Goal: Task Accomplishment & Management: Use online tool/utility

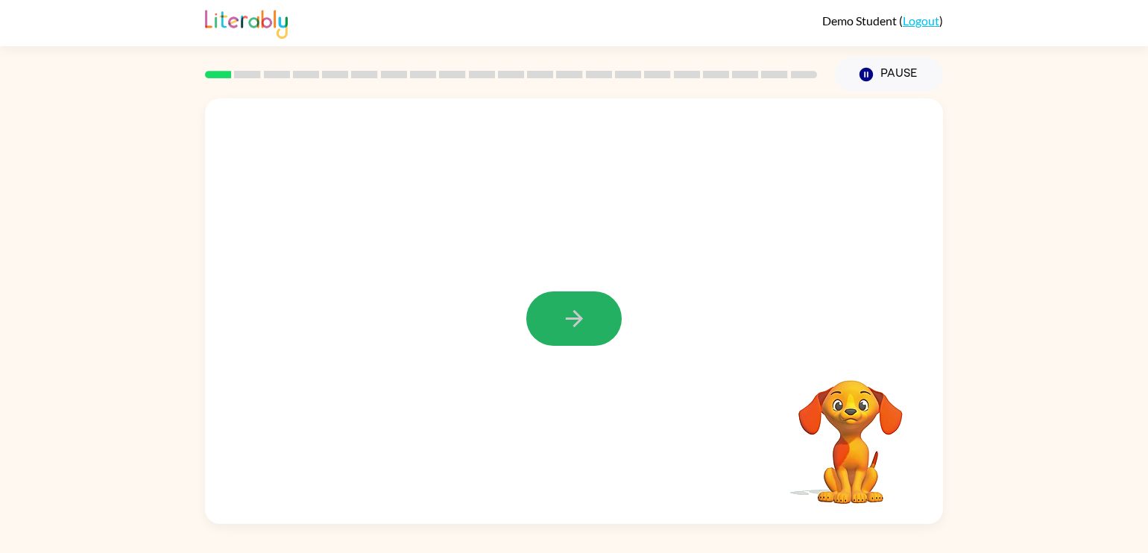
click at [573, 328] on icon "button" at bounding box center [574, 319] width 26 height 26
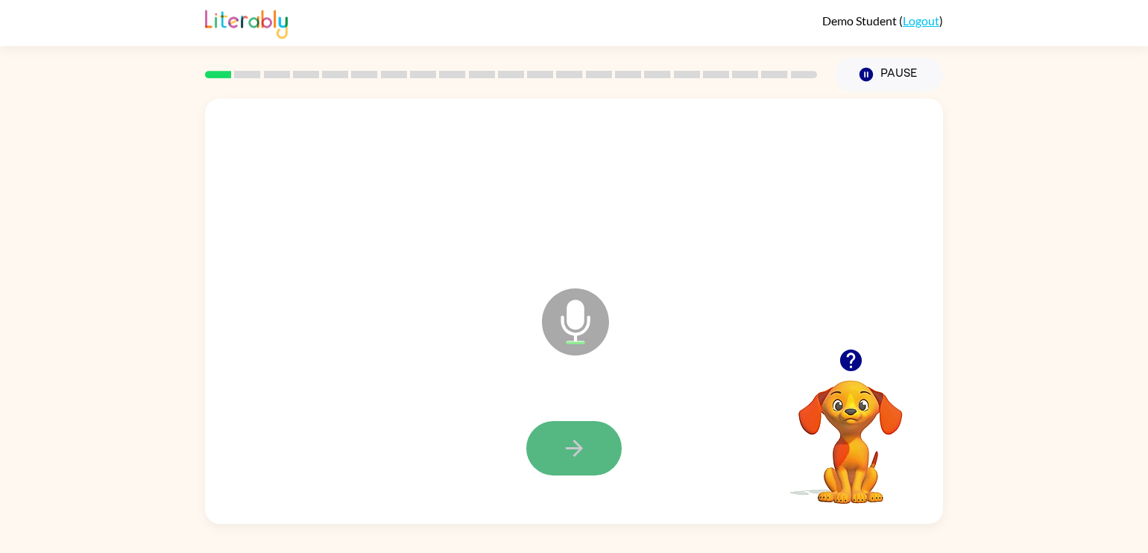
click at [598, 450] on button "button" at bounding box center [573, 448] width 95 height 54
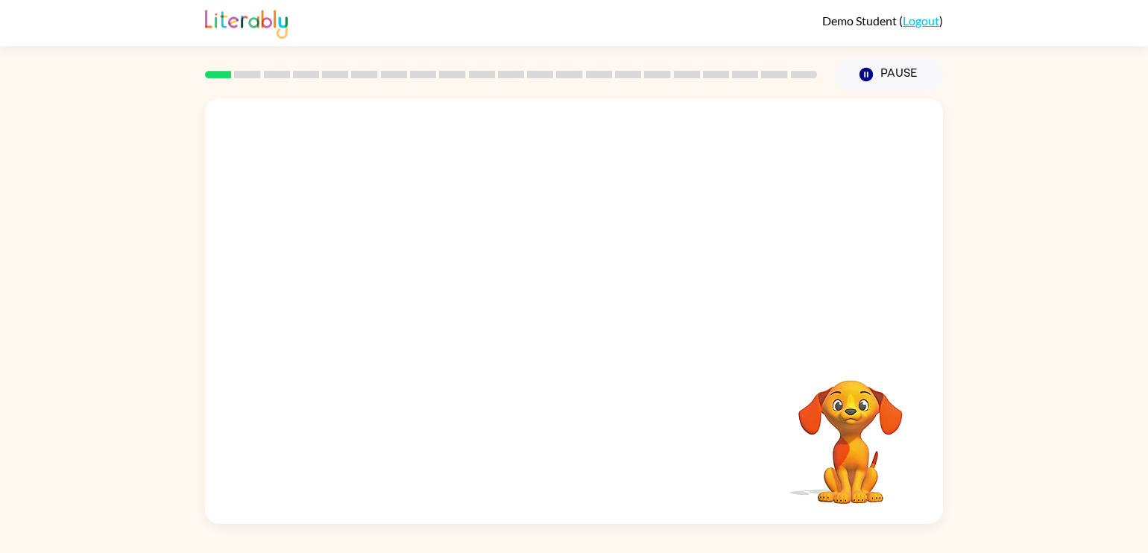
click at [589, 74] on rect at bounding box center [599, 74] width 26 height 7
click at [570, 307] on div at bounding box center [573, 318] width 95 height 54
click at [570, 307] on icon "button" at bounding box center [574, 319] width 26 height 26
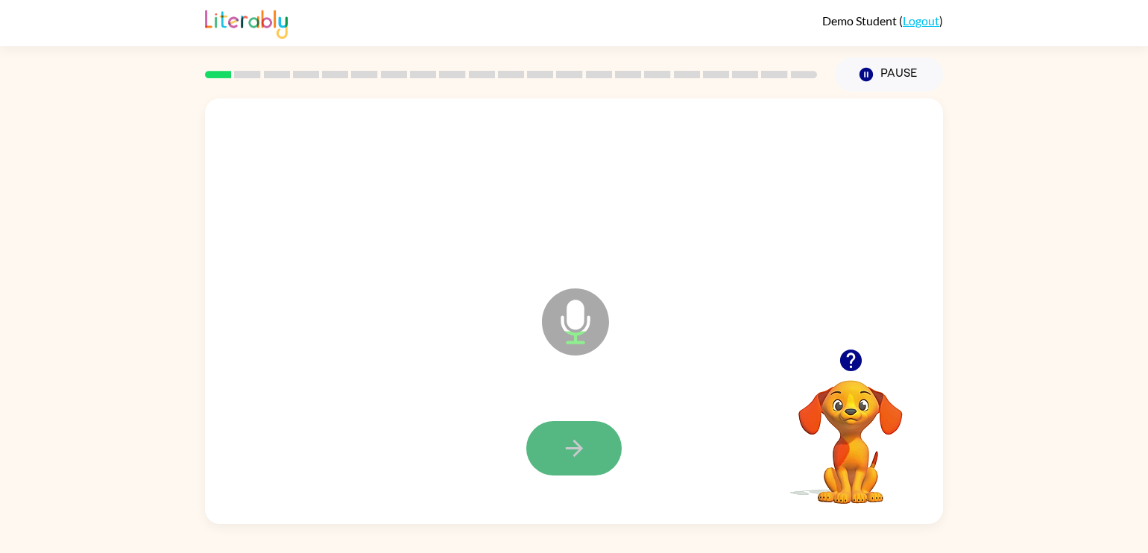
click at [586, 440] on icon "button" at bounding box center [574, 448] width 26 height 26
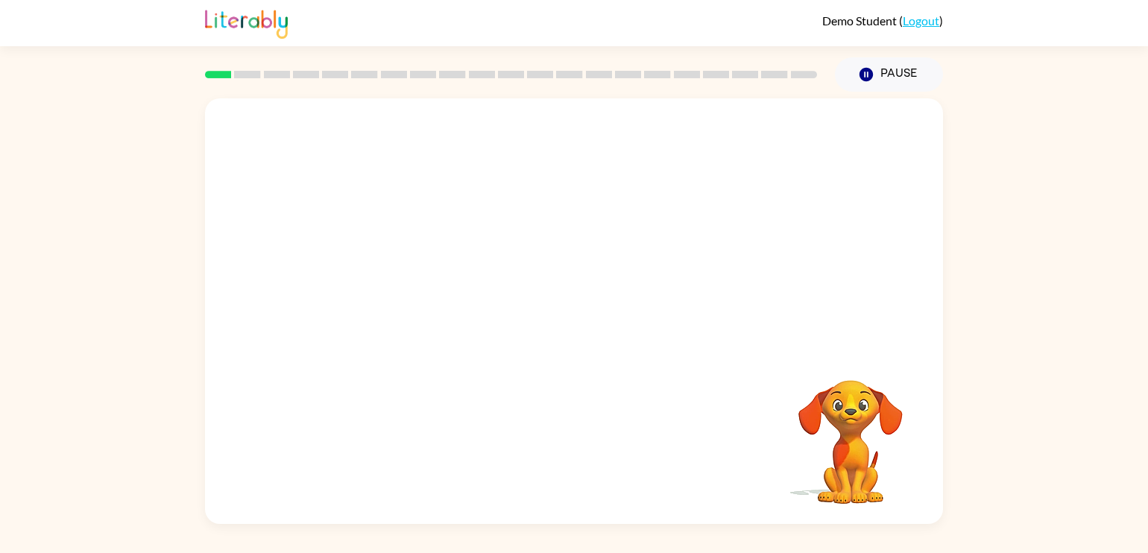
click at [570, 423] on div "Your browser must support playing .mp4 files to use Literably. Please try using…" at bounding box center [574, 311] width 738 height 426
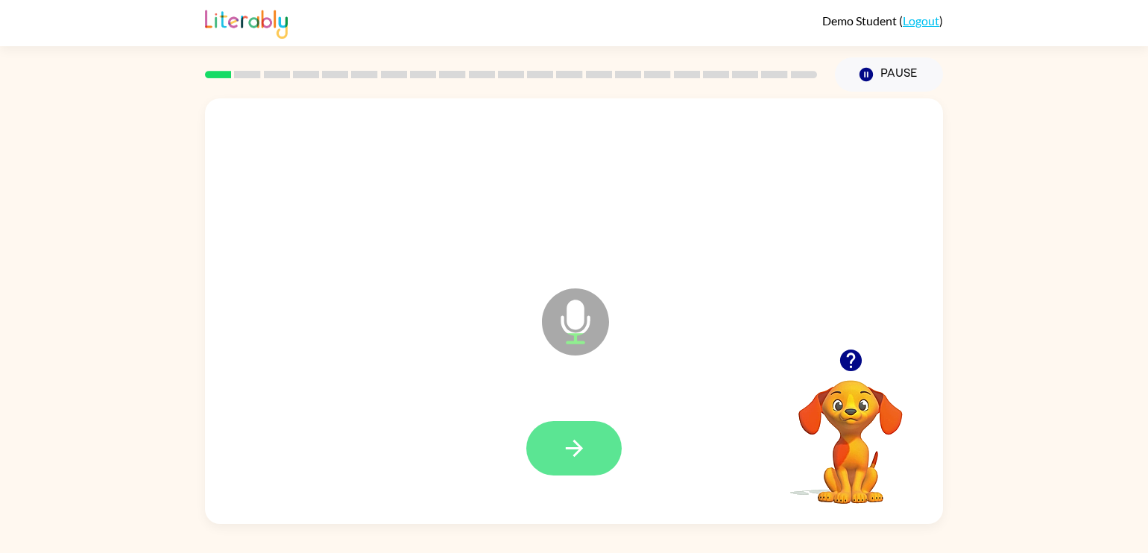
click at [559, 457] on button "button" at bounding box center [573, 448] width 95 height 54
click at [597, 436] on button "button" at bounding box center [573, 448] width 95 height 54
click at [581, 460] on icon "button" at bounding box center [574, 448] width 26 height 26
click at [596, 436] on button "button" at bounding box center [573, 448] width 95 height 54
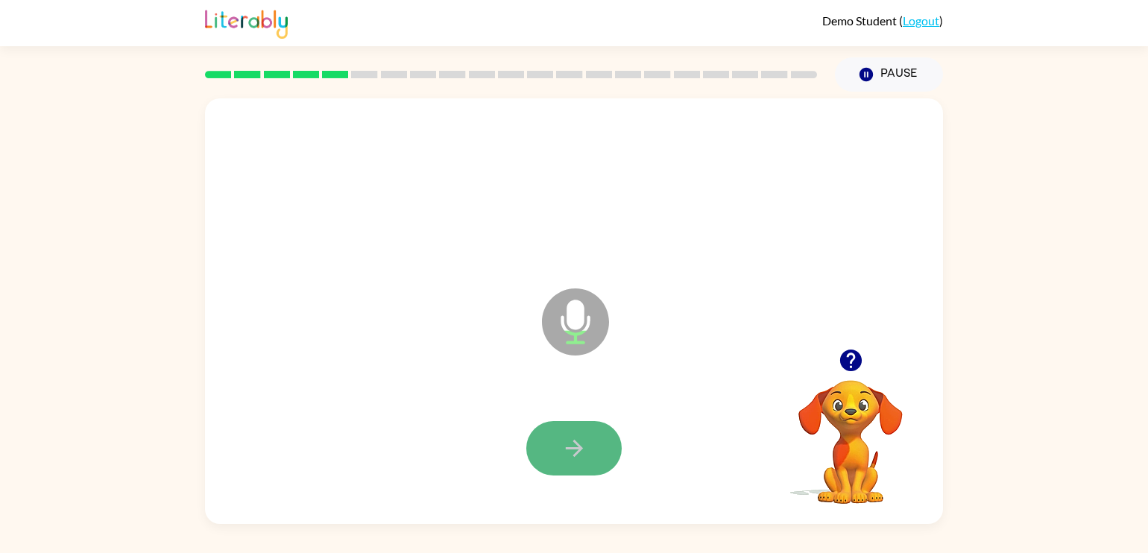
click at [576, 469] on button "button" at bounding box center [573, 448] width 95 height 54
click at [569, 463] on button "button" at bounding box center [573, 448] width 95 height 54
click at [559, 462] on button "button" at bounding box center [573, 448] width 95 height 54
